Goal: Transaction & Acquisition: Purchase product/service

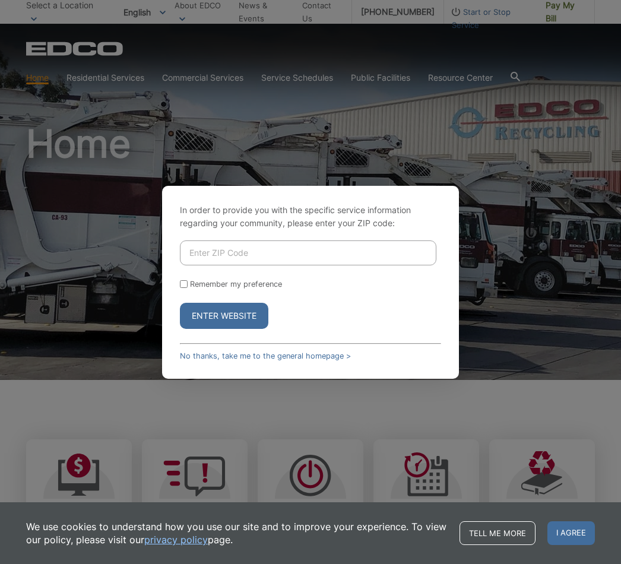
click at [278, 261] on input "Enter ZIP Code" at bounding box center [308, 253] width 257 height 25
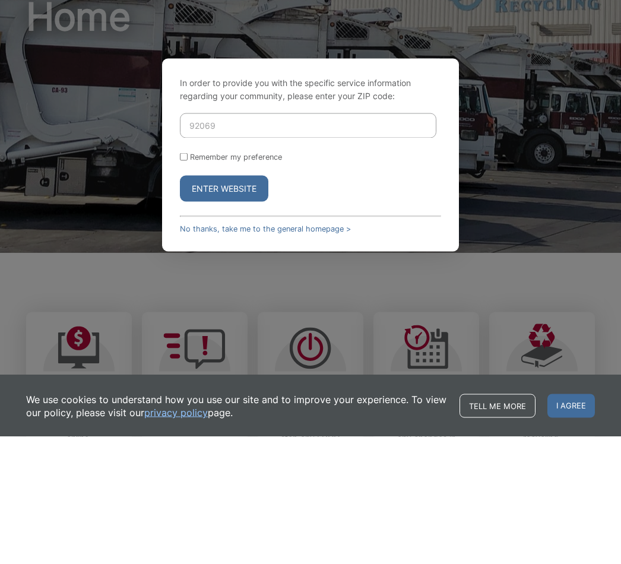
type input "92069"
click at [183, 280] on input "Remember my preference" at bounding box center [184, 284] width 8 height 8
checkbox input "true"
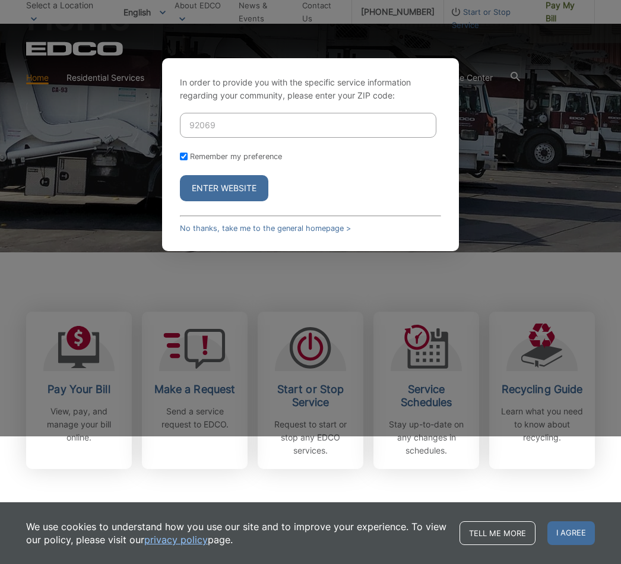
click at [227, 201] on button "Enter Website" at bounding box center [224, 188] width 88 height 26
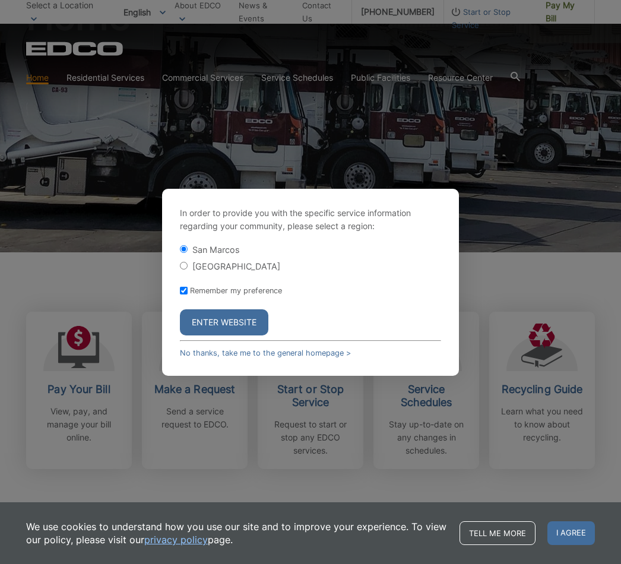
click at [226, 324] on button "Enter Website" at bounding box center [224, 322] width 88 height 26
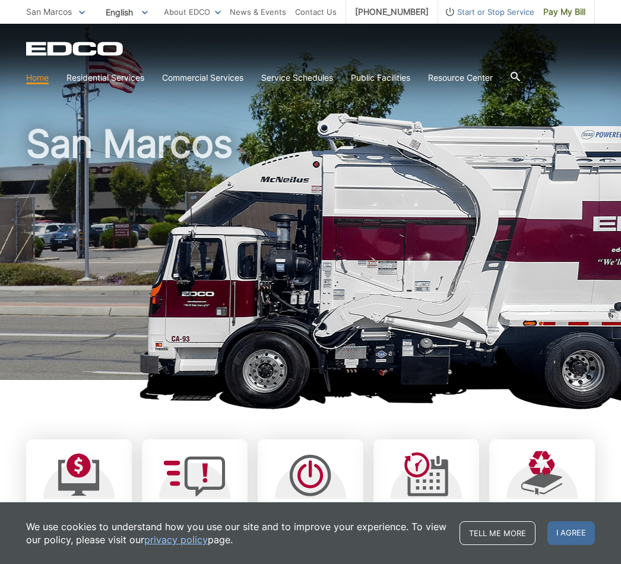
click at [567, 11] on span "Pay My Bill" at bounding box center [564, 11] width 42 height 13
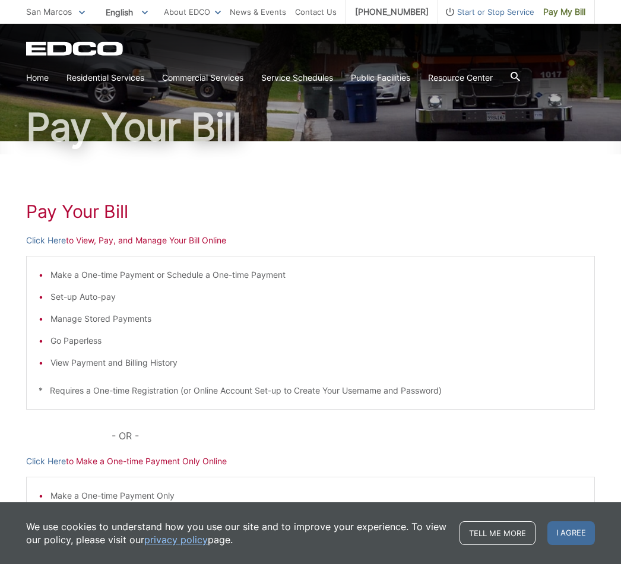
scroll to position [65, 0]
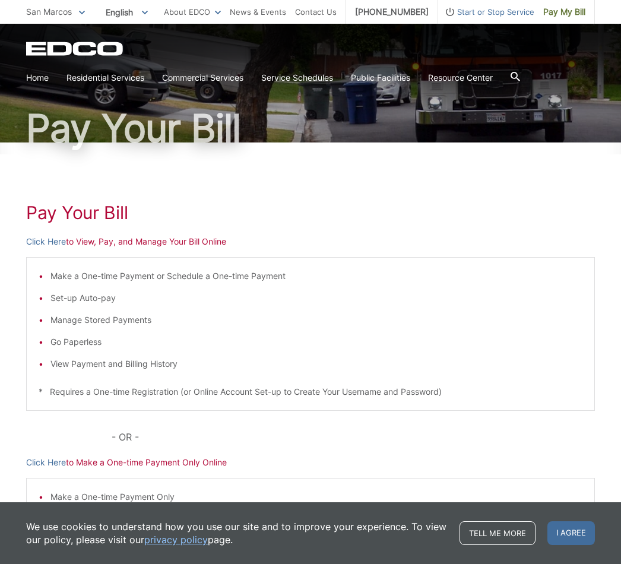
click at [80, 246] on p "Click Here to View, Pay, and Manage Your Bill Online" at bounding box center [310, 241] width 569 height 13
click at [90, 237] on p "Click Here to View, Pay, and Manage Your Bill Online" at bounding box center [310, 241] width 569 height 13
click at [87, 242] on p "Click Here to View, Pay, and Manage Your Bill Online" at bounding box center [310, 241] width 569 height 13
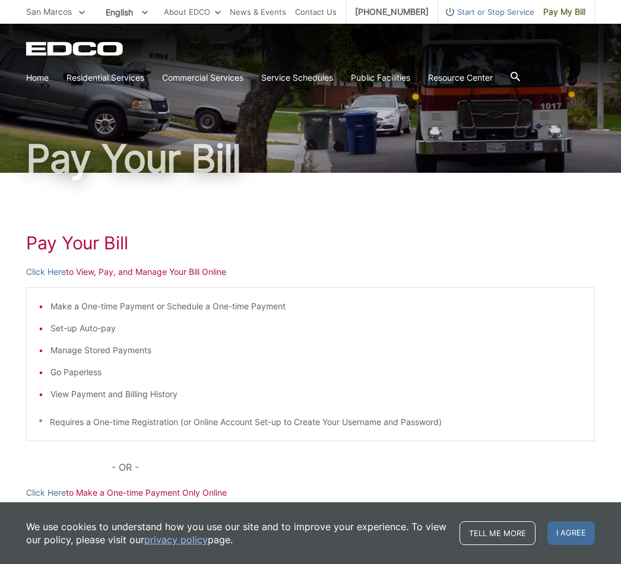
scroll to position [48, 0]
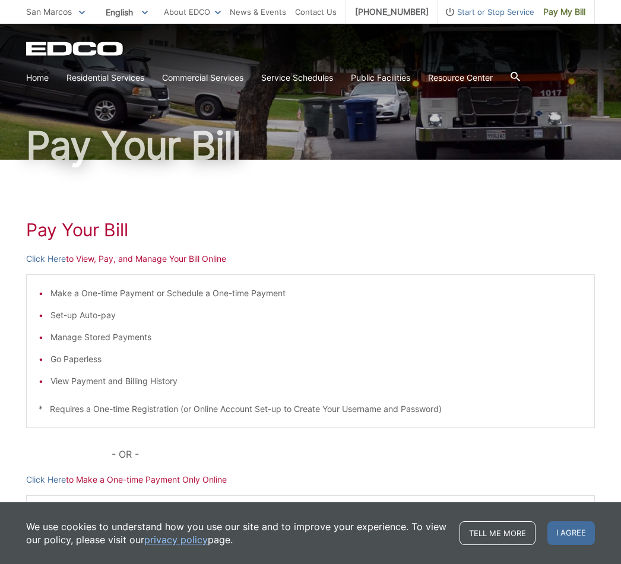
click at [86, 262] on p "Click Here to View, Pay, and Manage Your Bill Online" at bounding box center [310, 258] width 569 height 13
click at [94, 258] on p "Click Here to View, Pay, and Manage Your Bill Online" at bounding box center [310, 258] width 569 height 13
click at [164, 264] on p "Click Here to View, Pay, and Manage Your Bill Online" at bounding box center [310, 258] width 569 height 13
click at [94, 232] on h1 "Pay Your Bill" at bounding box center [310, 229] width 569 height 21
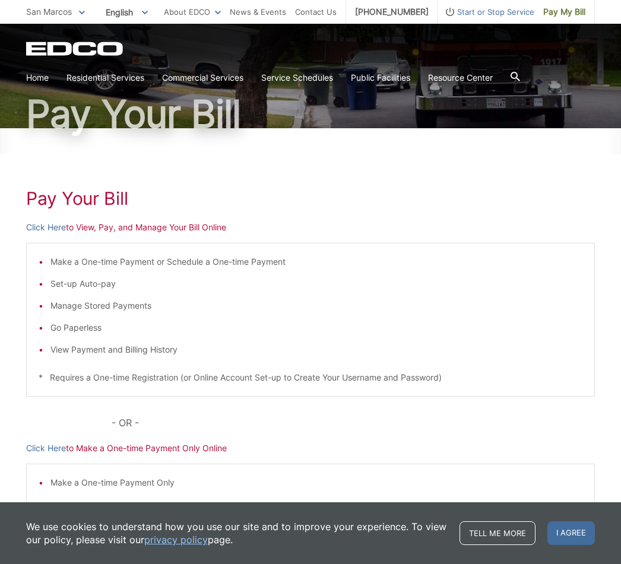
scroll to position [77, 0]
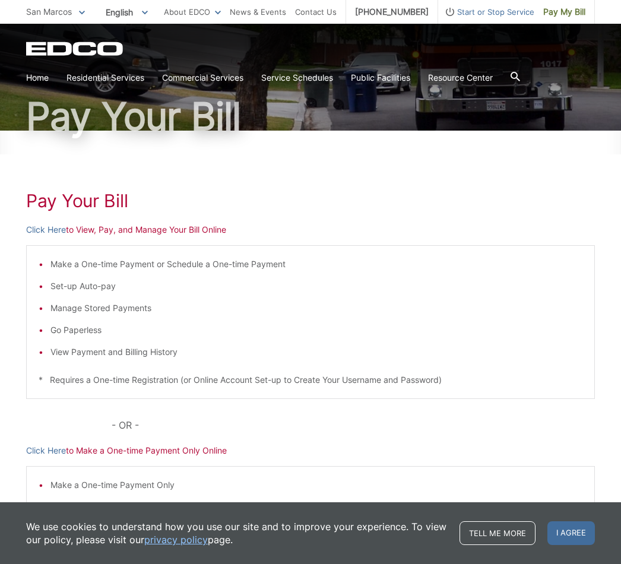
click at [116, 235] on p "Click Here to View, Pay, and Manage Your Bill Online" at bounding box center [310, 229] width 569 height 13
click at [166, 234] on p "Click Here to View, Pay, and Manage Your Bill Online" at bounding box center [310, 229] width 569 height 13
click at [219, 235] on p "Click Here to View, Pay, and Manage Your Bill Online" at bounding box center [310, 229] width 569 height 13
click at [94, 229] on p "Click Here to View, Pay, and Manage Your Bill Online" at bounding box center [310, 229] width 569 height 13
click at [100, 232] on p "Click Here to View, Pay, and Manage Your Bill Online" at bounding box center [310, 229] width 569 height 13
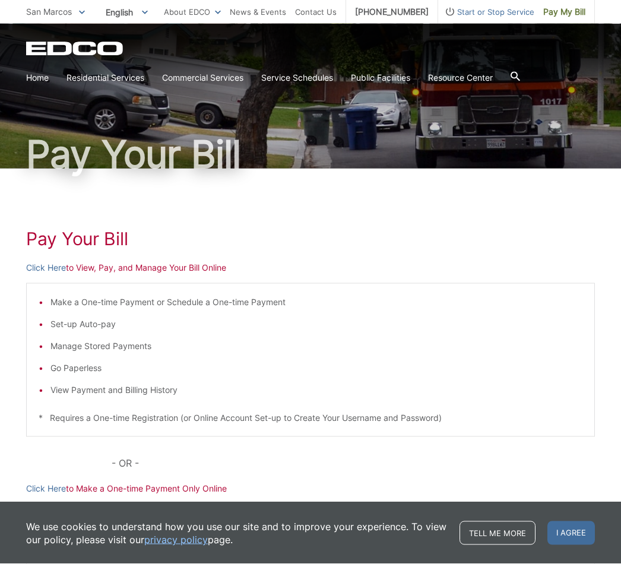
scroll to position [43, 0]
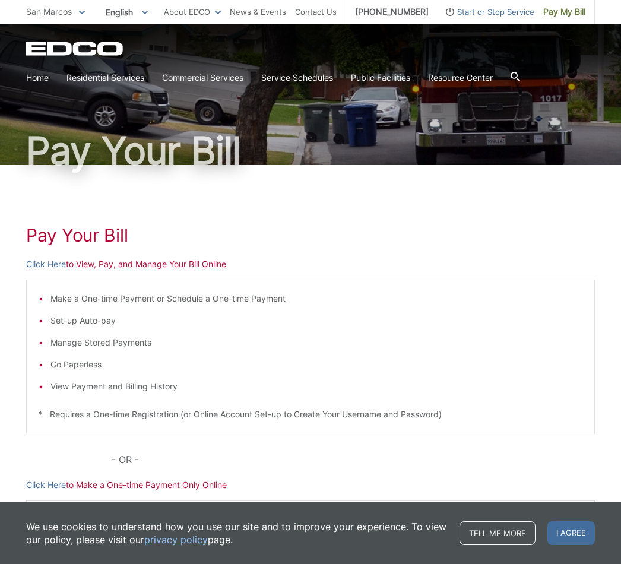
click at [97, 264] on p "Click Here to View, Pay, and Manage Your Bill Online" at bounding box center [310, 264] width 569 height 13
click at [211, 272] on div "Pay Your Bill Click Here to View, Pay, and Manage Your Bill Online Make a One-t…" at bounding box center [310, 404] width 569 height 479
click at [153, 268] on p "Click Here to View, Pay, and Manage Your Bill Online" at bounding box center [310, 264] width 569 height 13
click at [90, 270] on p "Click Here to View, Pay, and Manage Your Bill Online" at bounding box center [310, 264] width 569 height 13
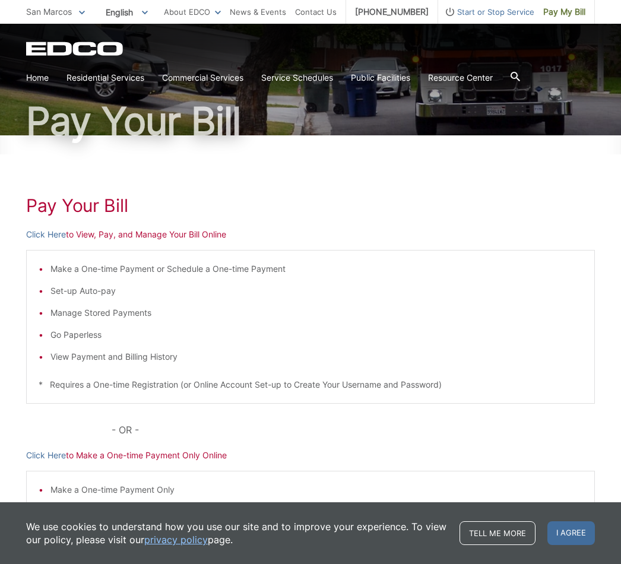
scroll to position [73, 0]
click at [85, 238] on p "Click Here to View, Pay, and Manage Your Bill Online" at bounding box center [310, 233] width 569 height 13
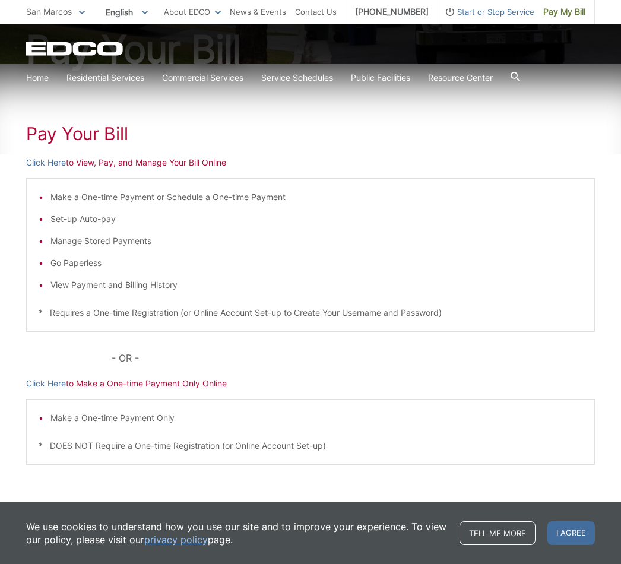
scroll to position [143, 0]
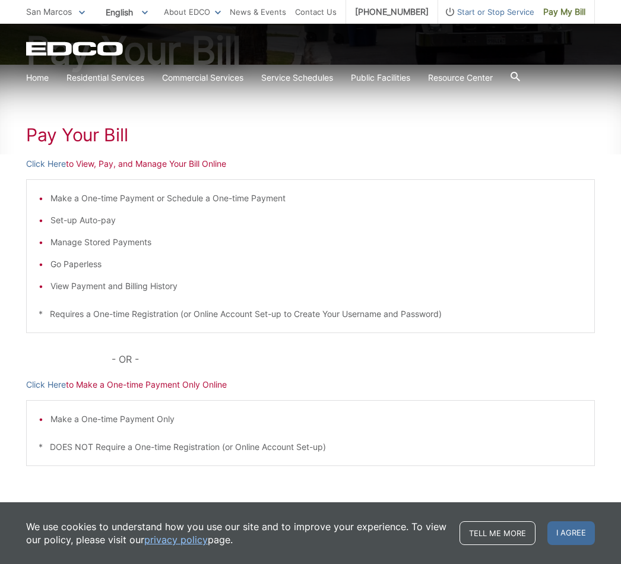
click at [164, 167] on p "Click Here to View, Pay, and Manage Your Bill Online" at bounding box center [310, 163] width 569 height 13
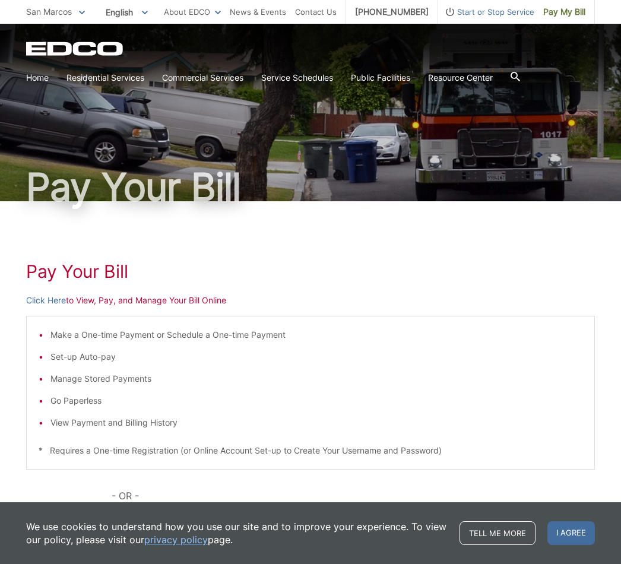
scroll to position [4, 0]
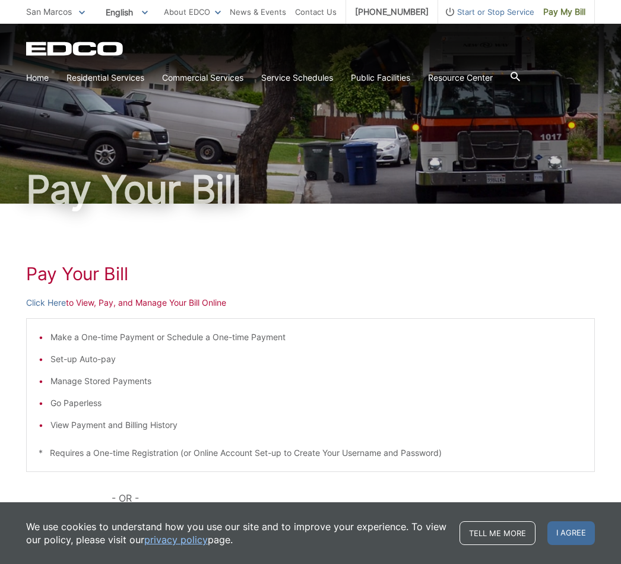
click at [132, 299] on p "Click Here to View, Pay, and Manage Your Bill Online" at bounding box center [310, 302] width 569 height 13
click at [97, 274] on h1 "Pay Your Bill" at bounding box center [310, 273] width 569 height 21
click at [115, 309] on p "Click Here to View, Pay, and Manage Your Bill Online" at bounding box center [310, 302] width 569 height 13
click at [107, 281] on h1 "Pay Your Bill" at bounding box center [310, 273] width 569 height 21
click at [565, 12] on span "Pay My Bill" at bounding box center [564, 11] width 42 height 13
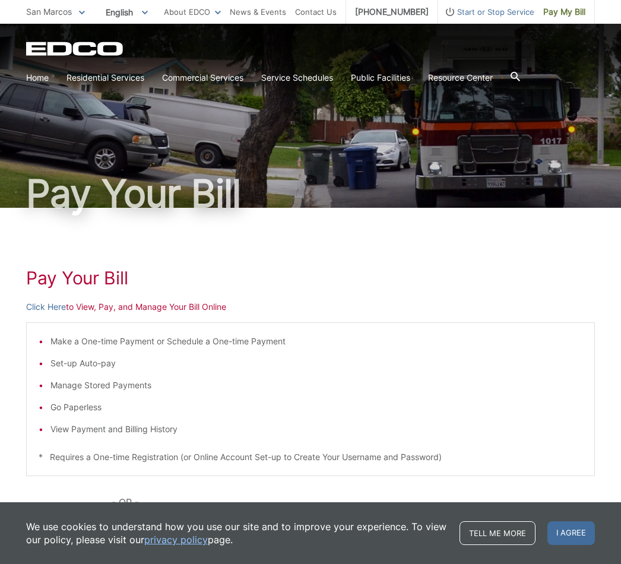
click at [148, 310] on p "Click Here to View, Pay, and Manage Your Bill Online" at bounding box center [310, 306] width 569 height 13
click at [105, 304] on p "Click Here to View, Pay, and Manage Your Bill Online" at bounding box center [310, 306] width 569 height 13
click at [112, 315] on div "Pay Your Bill Click Here to View, Pay, and Manage Your Bill Online Make a One-t…" at bounding box center [310, 447] width 569 height 479
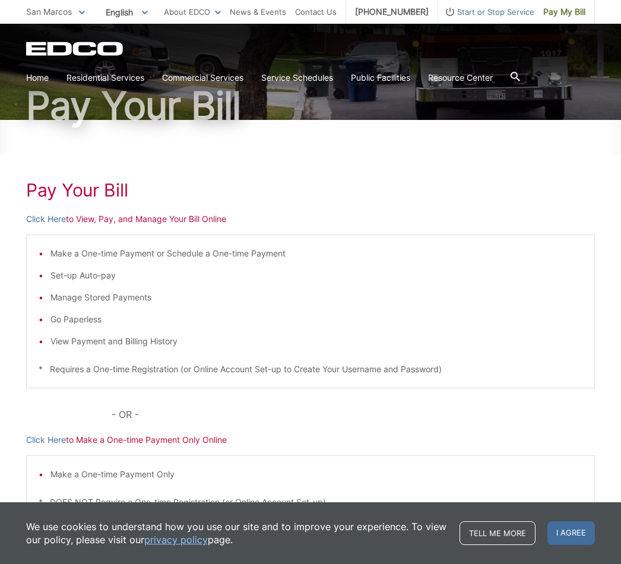
scroll to position [87, 0]
click at [552, 545] on span "I agree" at bounding box center [572, 533] width 48 height 24
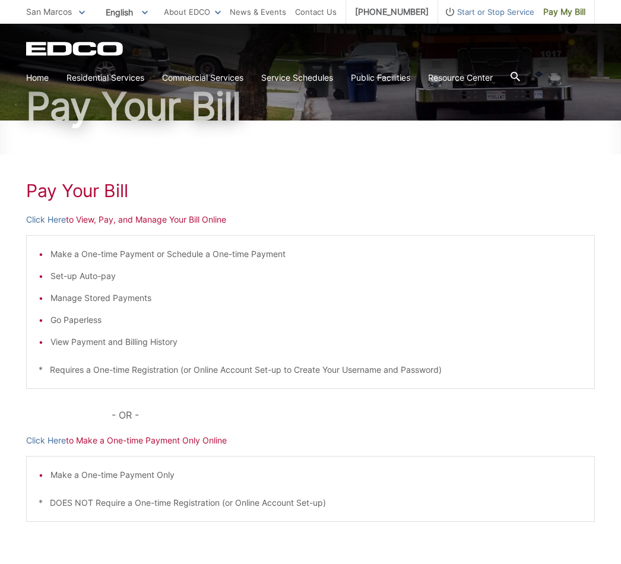
click at [135, 219] on p "Click Here to View, Pay, and Manage Your Bill Online" at bounding box center [310, 219] width 569 height 13
click at [109, 227] on div "Pay Your Bill Click Here to View, Pay, and Manage Your Bill Online Make a One-t…" at bounding box center [310, 360] width 569 height 479
click at [150, 225] on p "Click Here to View, Pay, and Manage Your Bill Online" at bounding box center [310, 219] width 569 height 13
click at [139, 223] on p "Click Here to View, Pay, and Manage Your Bill Online" at bounding box center [310, 219] width 569 height 13
click at [126, 225] on p "Click Here to View, Pay, and Manage Your Bill Online" at bounding box center [310, 219] width 569 height 13
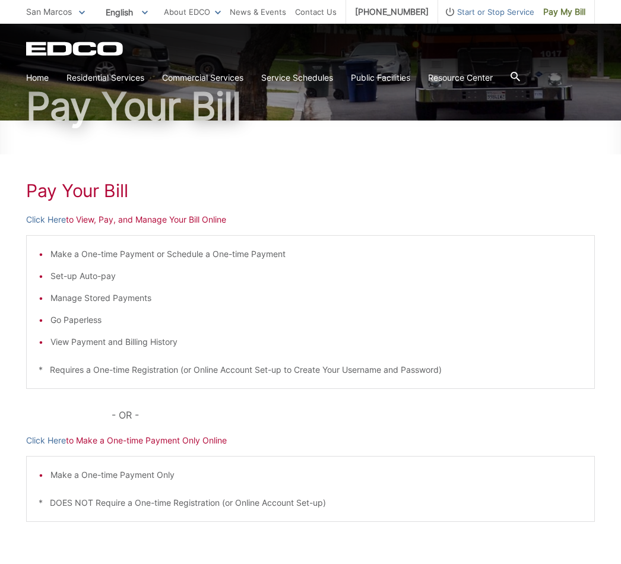
click at [122, 223] on p "Click Here to View, Pay, and Manage Your Bill Online" at bounding box center [310, 219] width 569 height 13
click at [127, 219] on p "Click Here to View, Pay, and Manage Your Bill Online" at bounding box center [310, 219] width 569 height 13
click at [42, 77] on link "Home" at bounding box center [37, 77] width 23 height 13
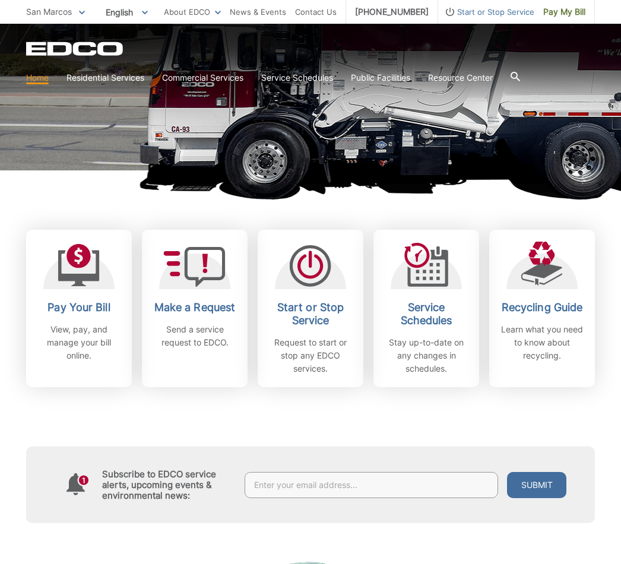
scroll to position [211, 0]
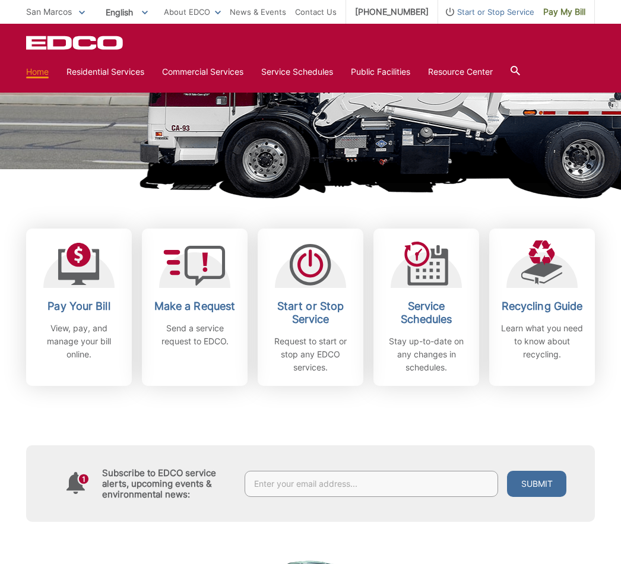
click at [73, 310] on h2 "Pay Your Bill" at bounding box center [79, 306] width 88 height 13
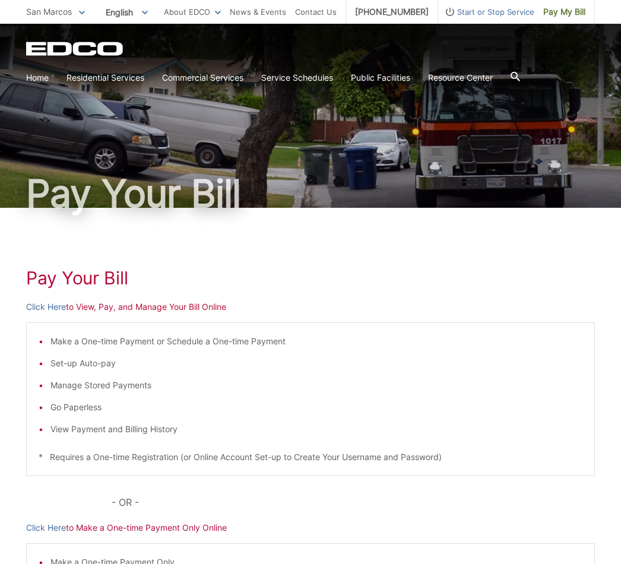
click at [76, 279] on h1 "Pay Your Bill" at bounding box center [310, 277] width 569 height 21
click at [137, 305] on p "Click Here to View, Pay, and Manage Your Bill Online" at bounding box center [310, 306] width 569 height 13
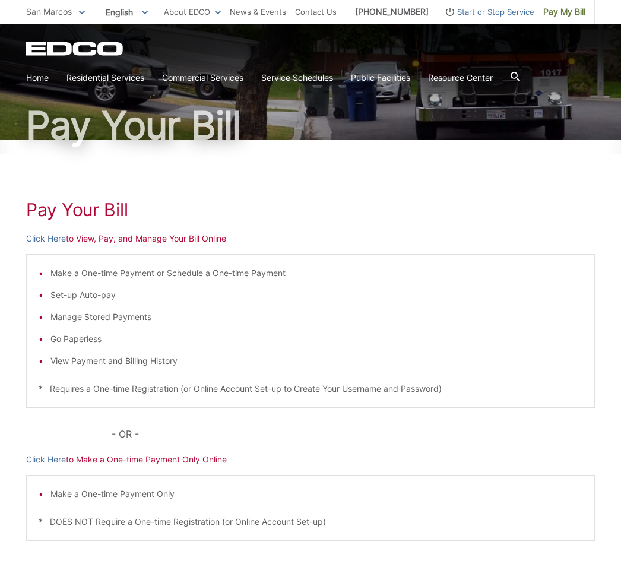
scroll to position [68, 0]
click at [96, 244] on p "Click Here to View, Pay, and Manage Your Bill Online" at bounding box center [310, 239] width 569 height 13
click at [48, 242] on link "Click Here" at bounding box center [46, 239] width 40 height 13
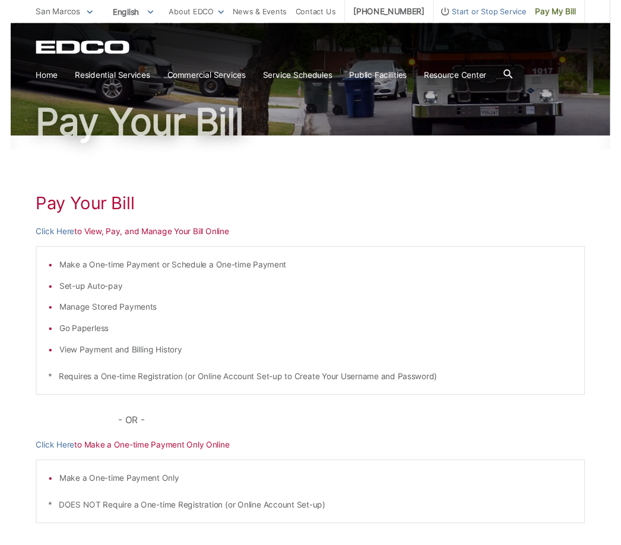
scroll to position [48, 0]
